Goal: Register for event/course

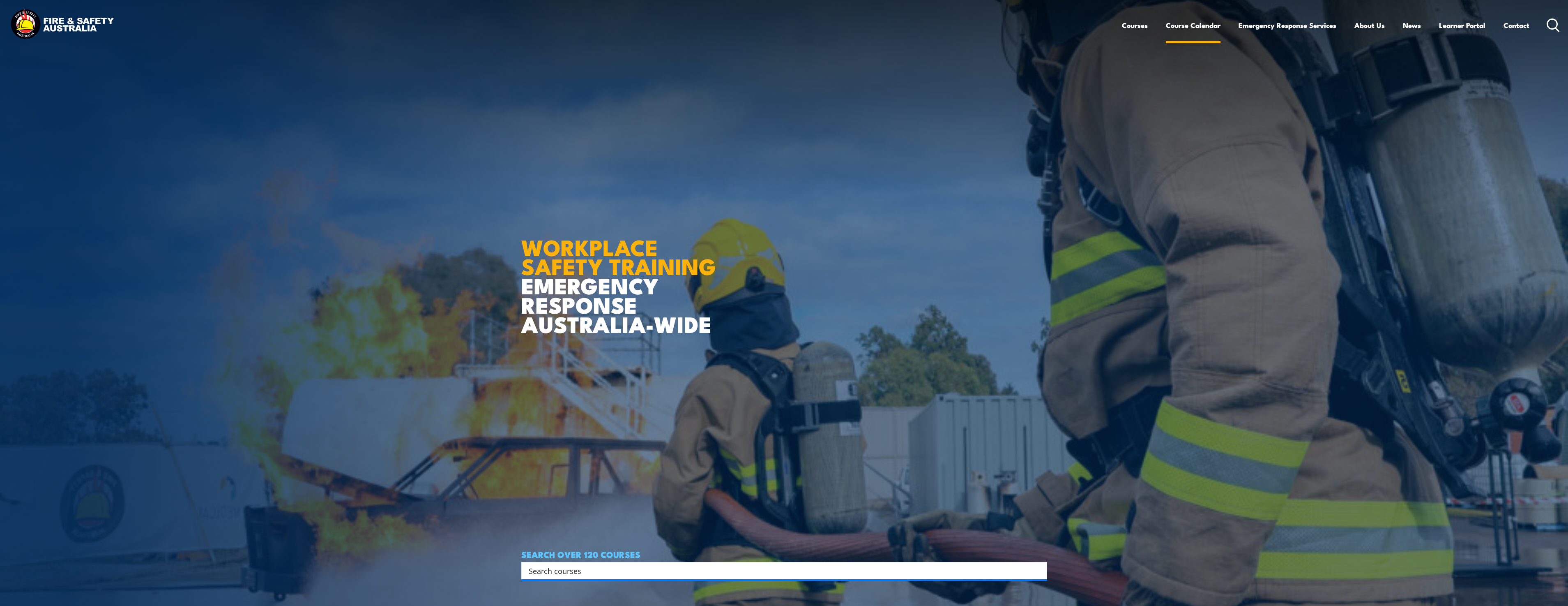
click at [1196, 27] on link "Course Calendar" at bounding box center [1193, 25] width 54 height 22
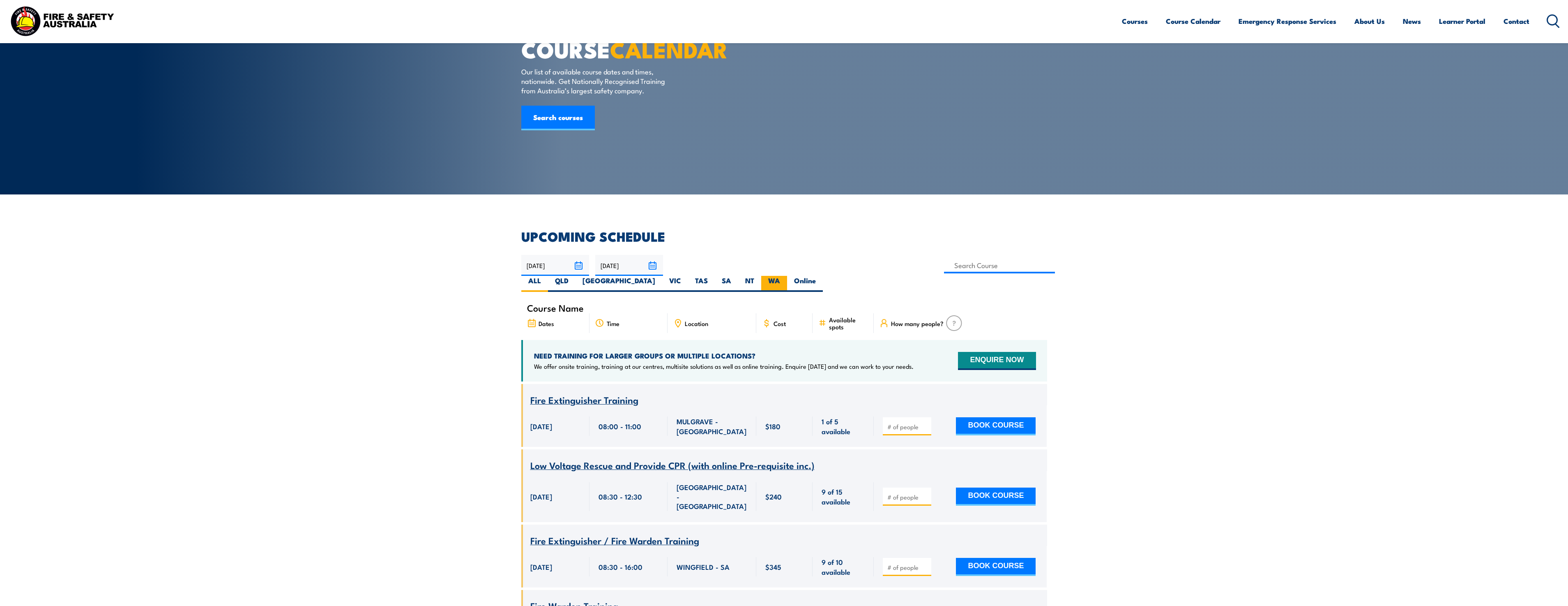
click at [787, 276] on label "WA" at bounding box center [774, 283] width 26 height 16
click at [785, 276] on input "WA" at bounding box center [783, 278] width 5 height 5
radio input "true"
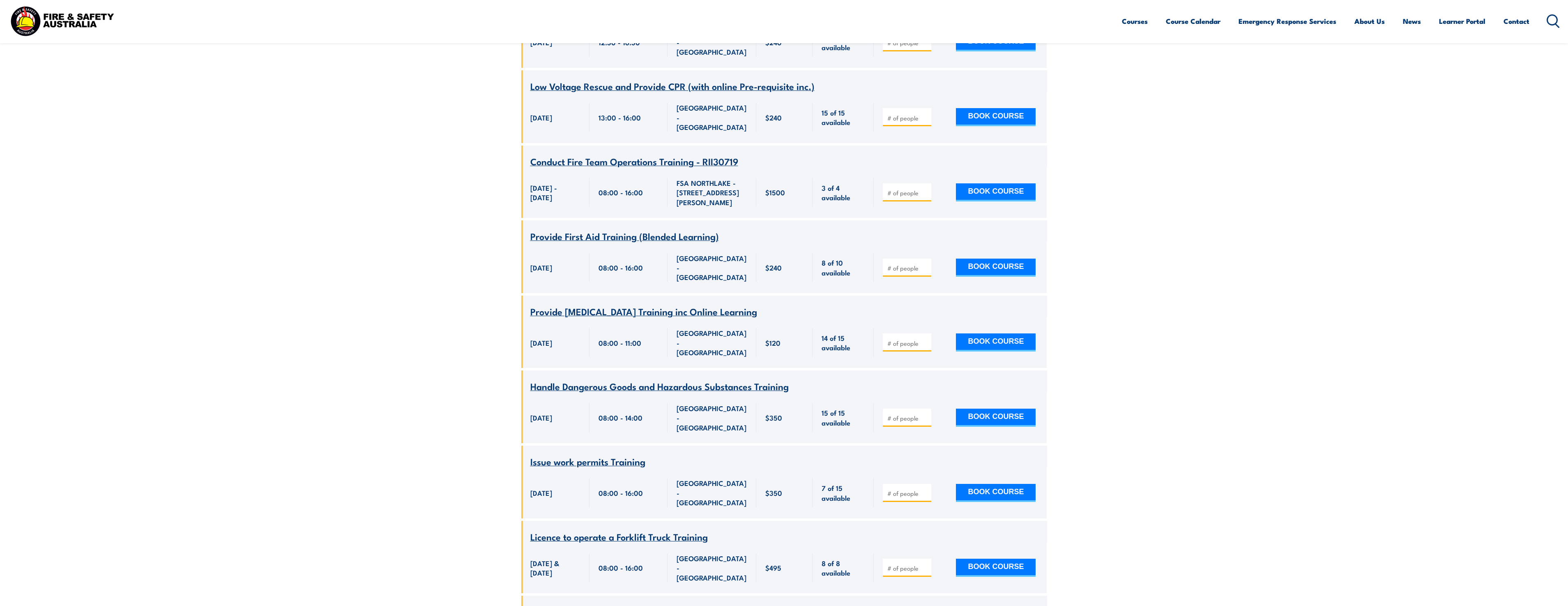
scroll to position [2163, 0]
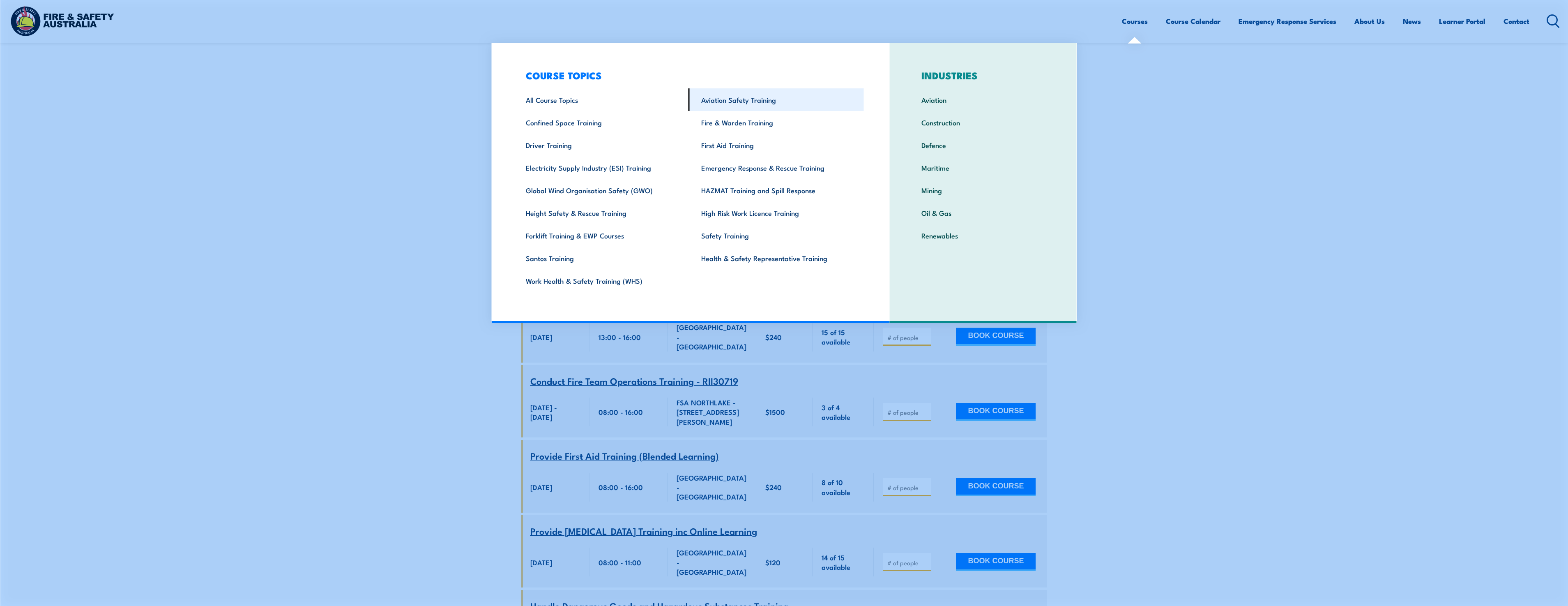
click at [741, 96] on link "Aviation Safety Training" at bounding box center [776, 99] width 175 height 22
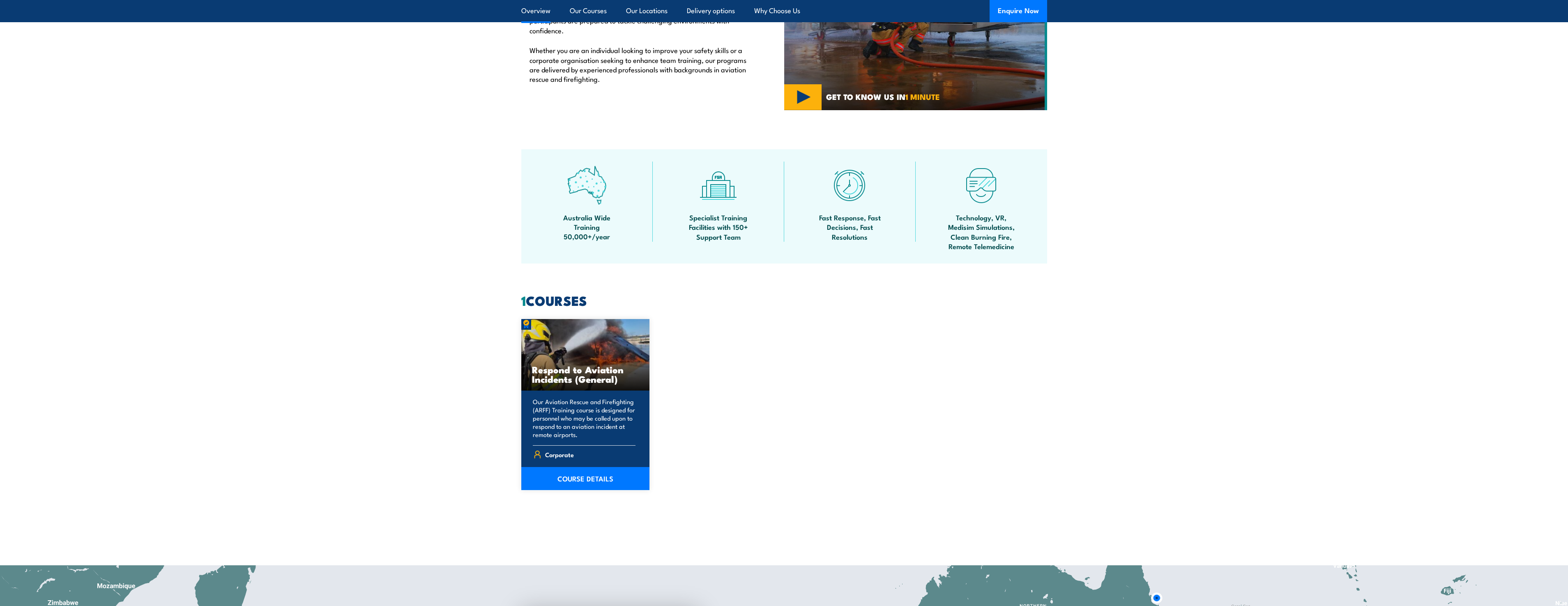
scroll to position [493, 0]
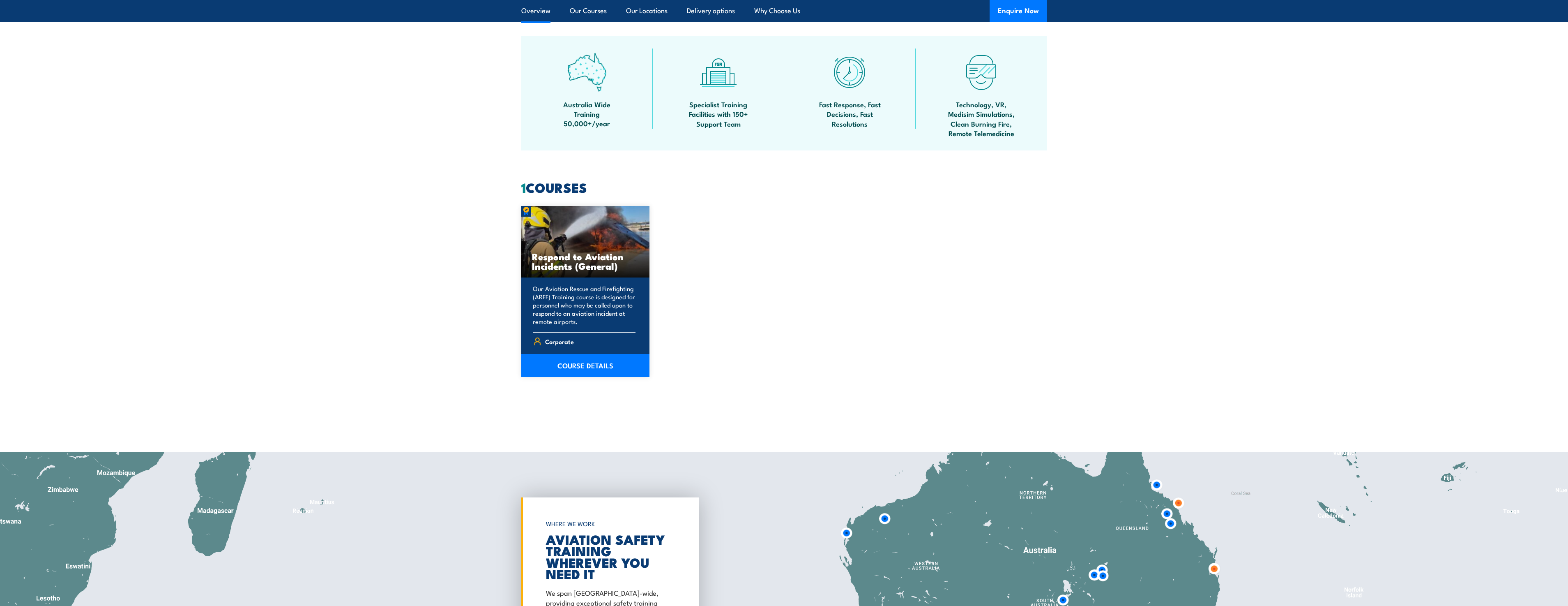
click at [583, 368] on link "COURSE DETAILS" at bounding box center [585, 365] width 129 height 23
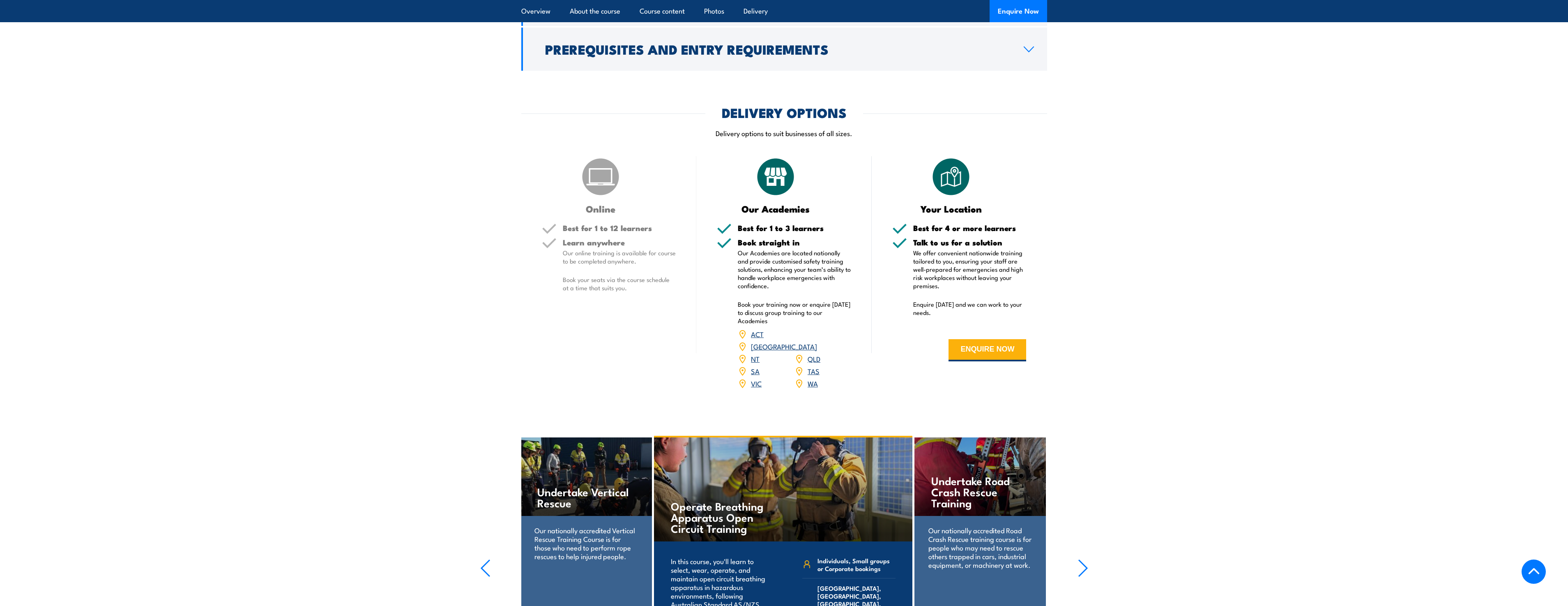
scroll to position [1028, 0]
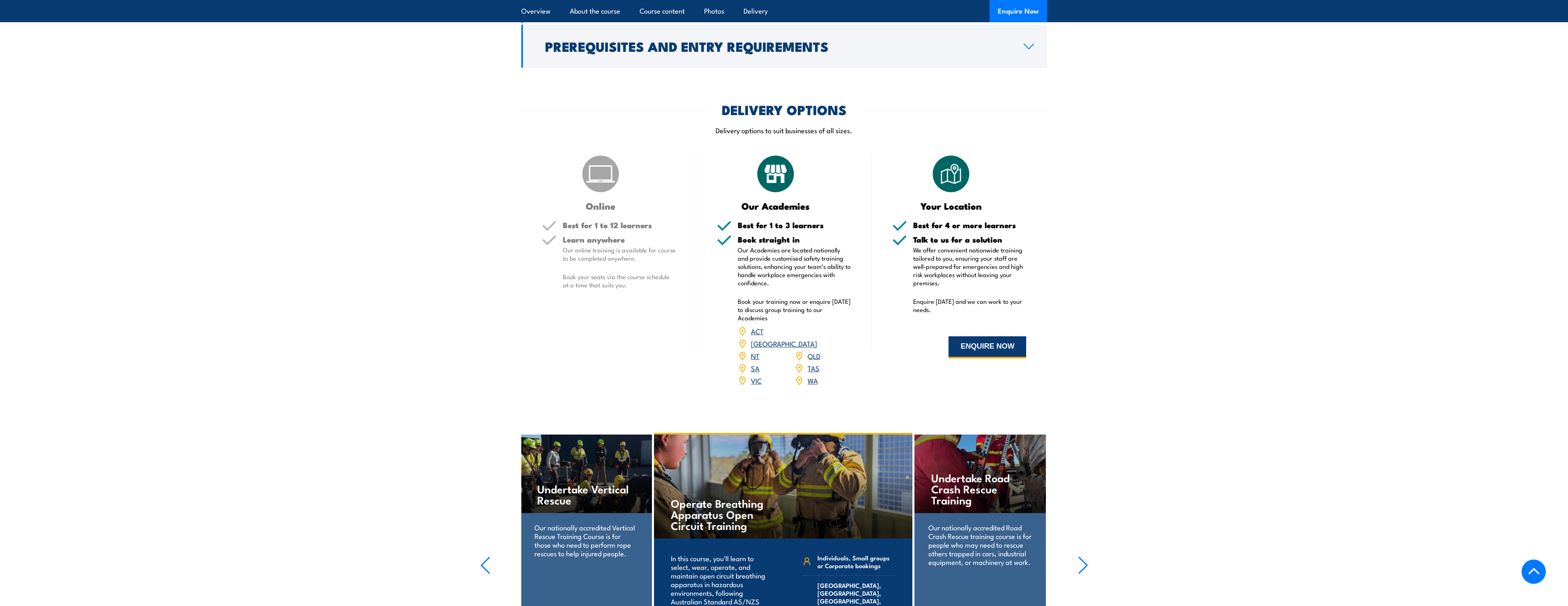
click at [971, 358] on button "ENQUIRE NOW" at bounding box center [987, 347] width 77 height 22
click at [812, 385] on link "WA" at bounding box center [813, 380] width 10 height 10
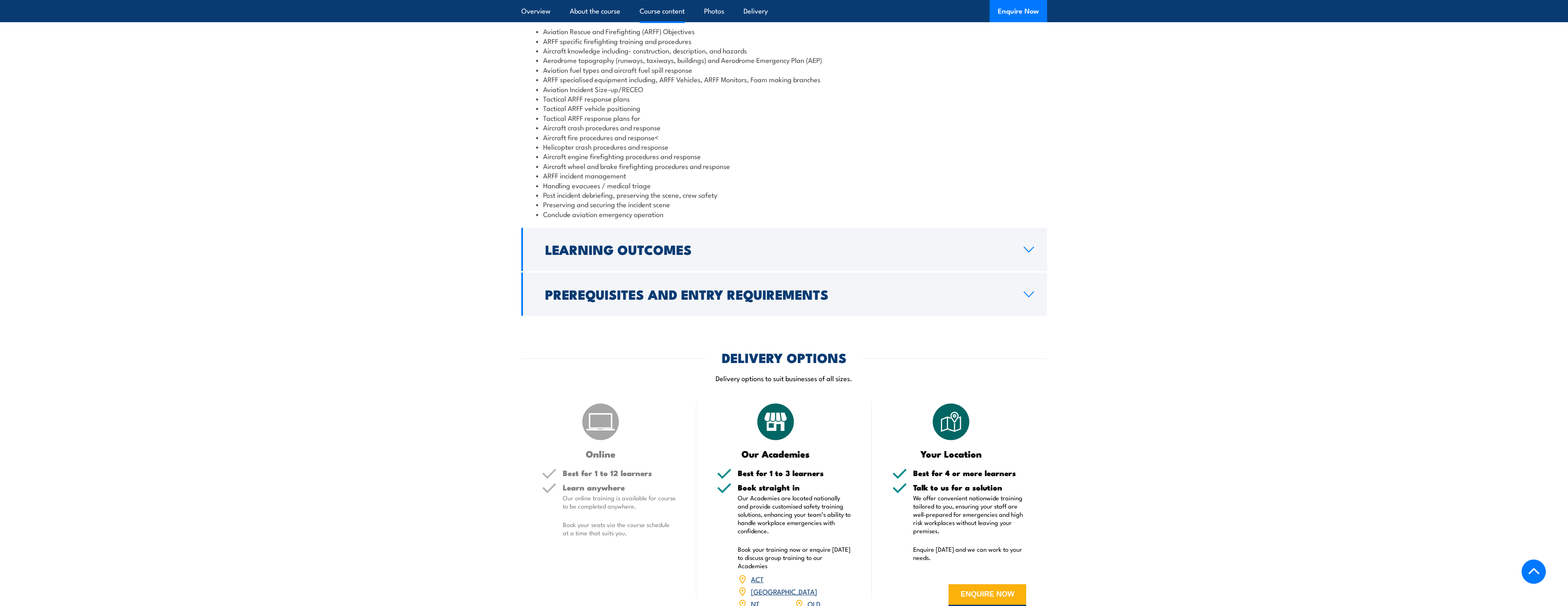
scroll to position [781, 0]
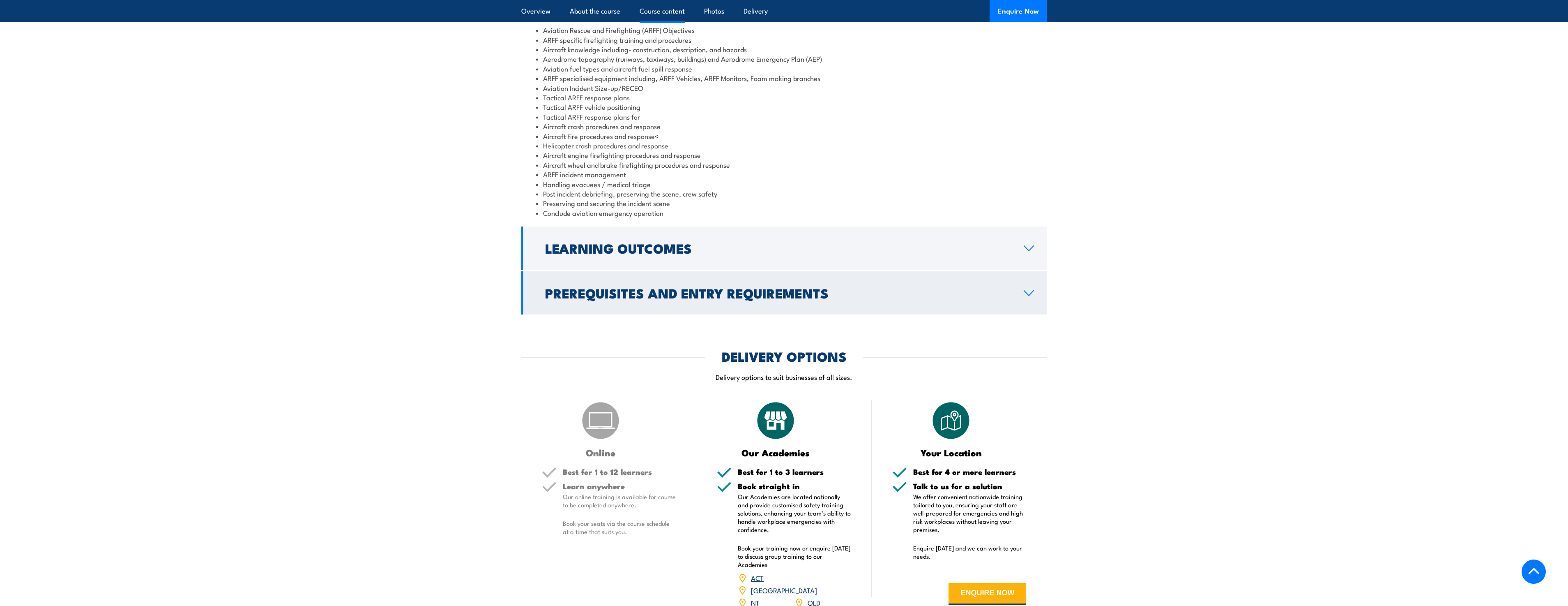
click at [1035, 310] on link "Prerequisites and Entry Requirements" at bounding box center [784, 292] width 526 height 43
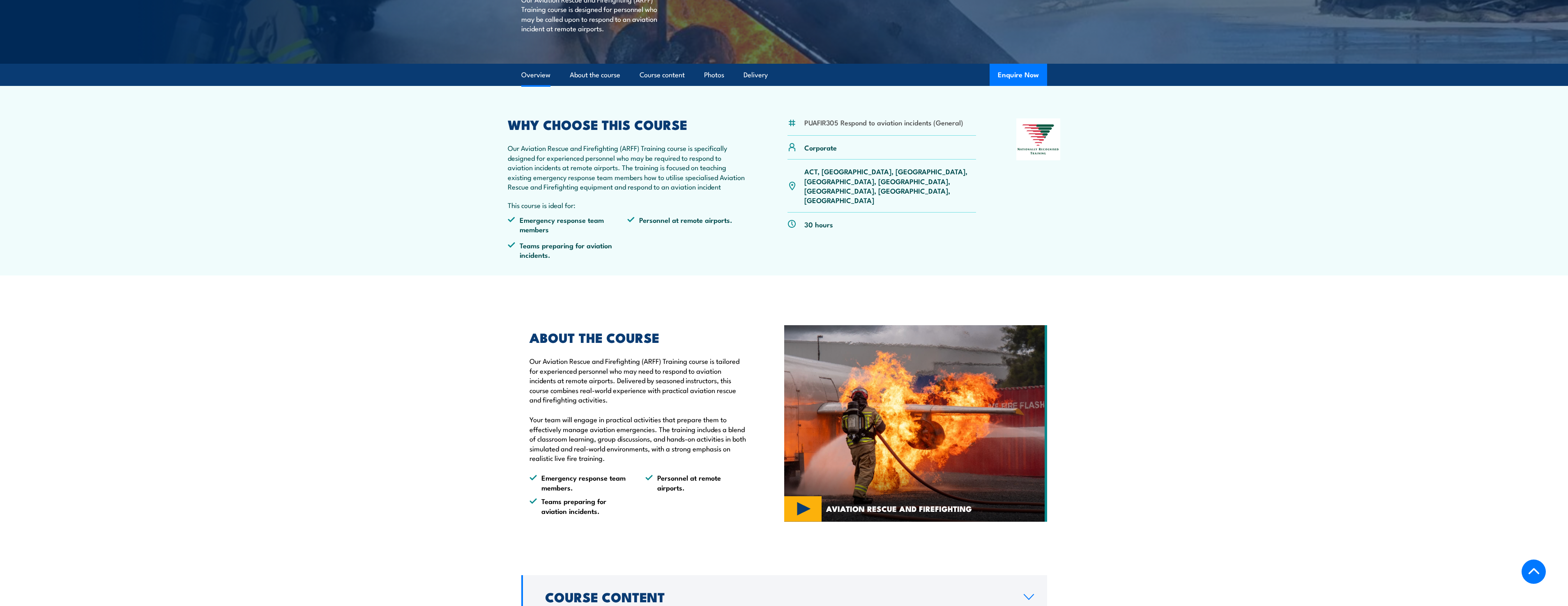
scroll to position [0, 0]
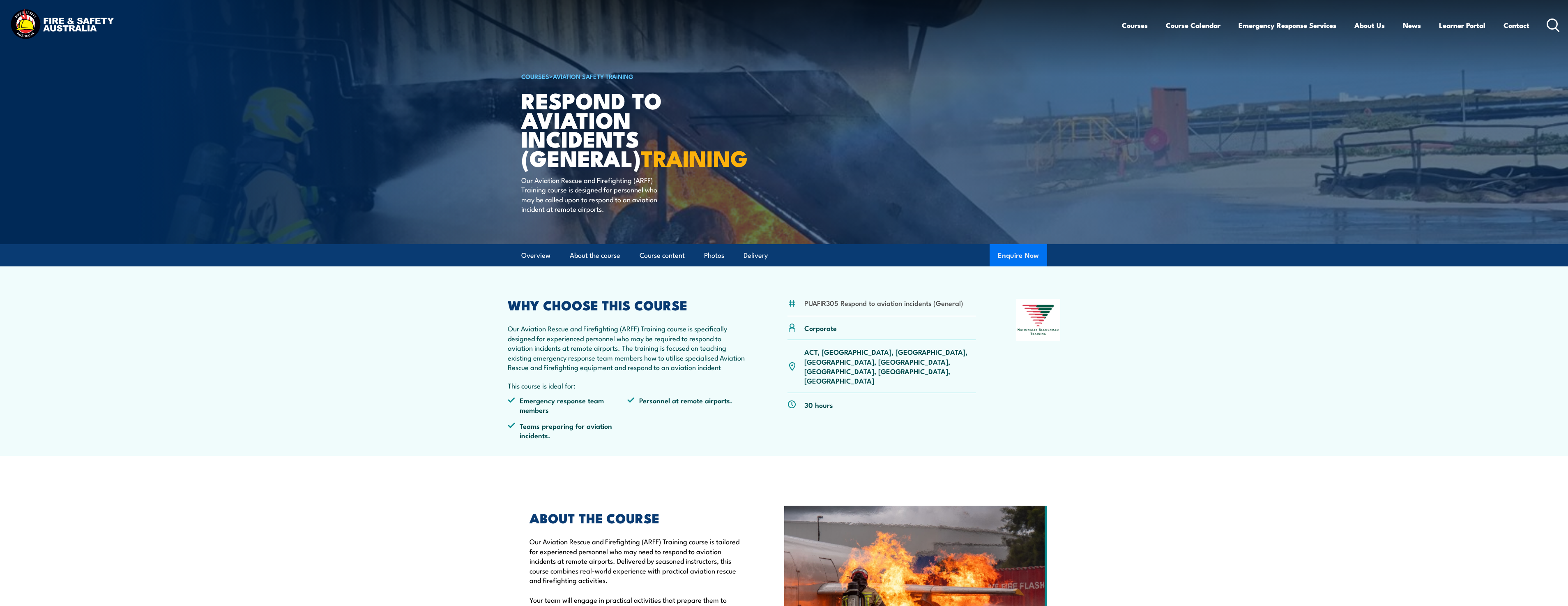
click at [1017, 266] on button "Enquire Now" at bounding box center [1019, 255] width 58 height 22
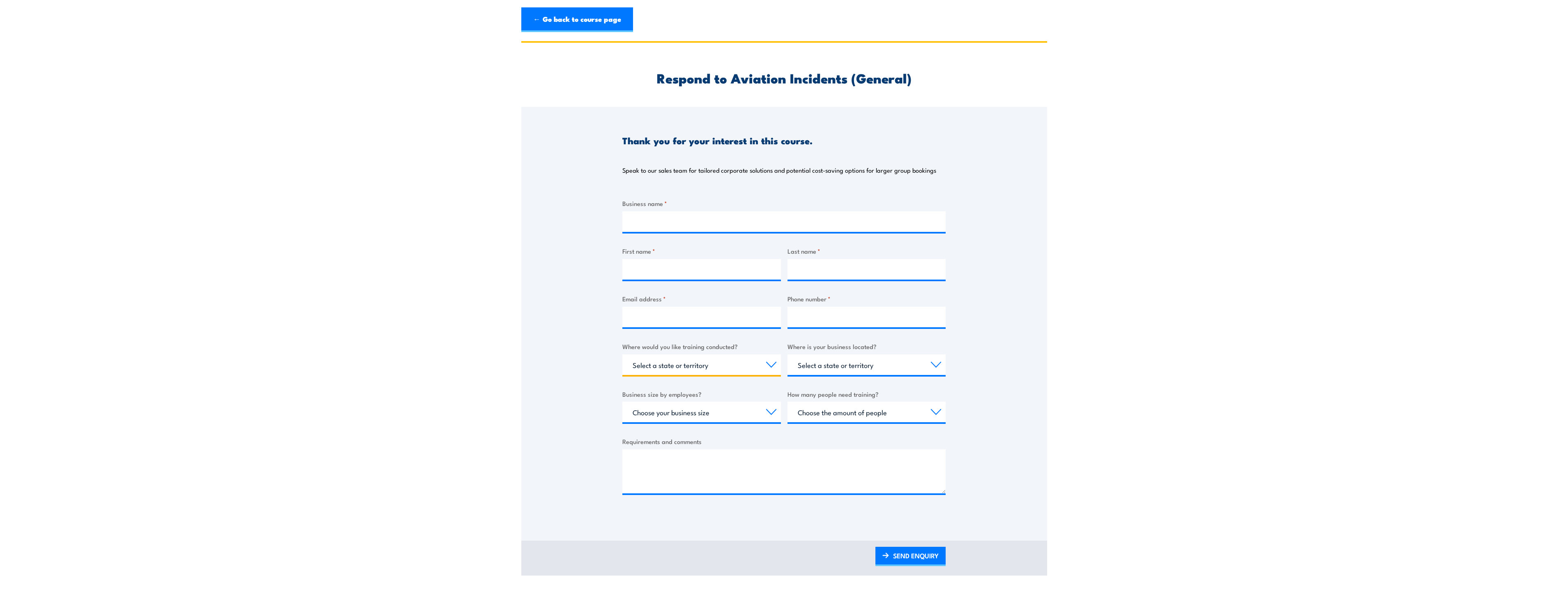
click at [764, 364] on select "Select a state or territory Nationally - multiple locations [GEOGRAPHIC_DATA] […" at bounding box center [702, 365] width 159 height 20
select select "WA"
click at [622, 355] on select "Select a state or territory Nationally - multiple locations [GEOGRAPHIC_DATA] […" at bounding box center [702, 365] width 159 height 20
click at [949, 360] on div "Thank you for your interest in this course. Speak to our sales team for tailore…" at bounding box center [784, 312] width 526 height 411
click at [562, 29] on link "← Go back to course page" at bounding box center [577, 20] width 112 height 25
